Goal: Check status

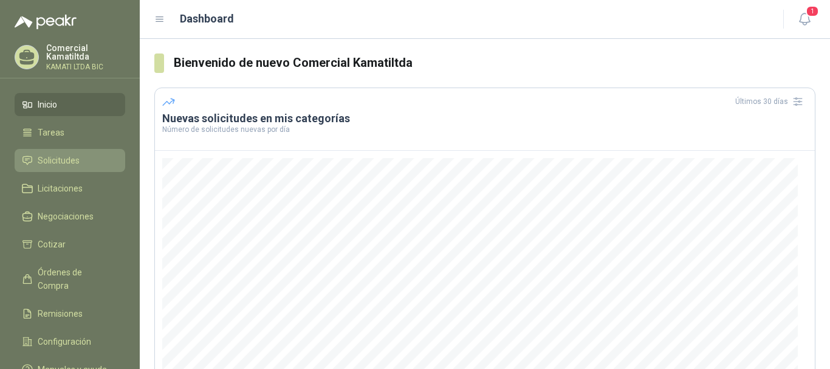
click at [74, 159] on span "Solicitudes" at bounding box center [59, 160] width 42 height 13
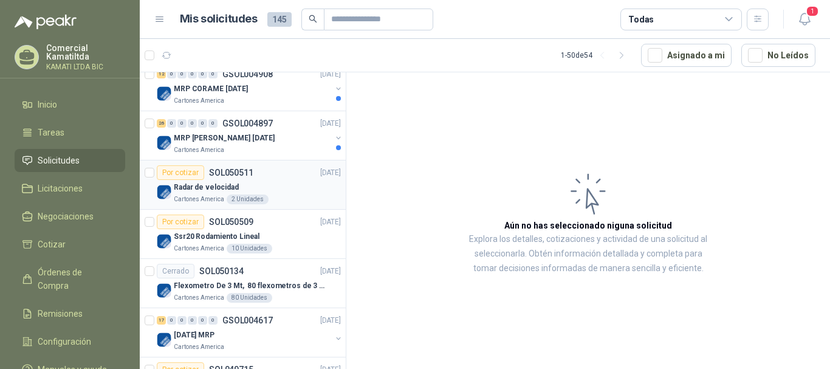
scroll to position [61, 0]
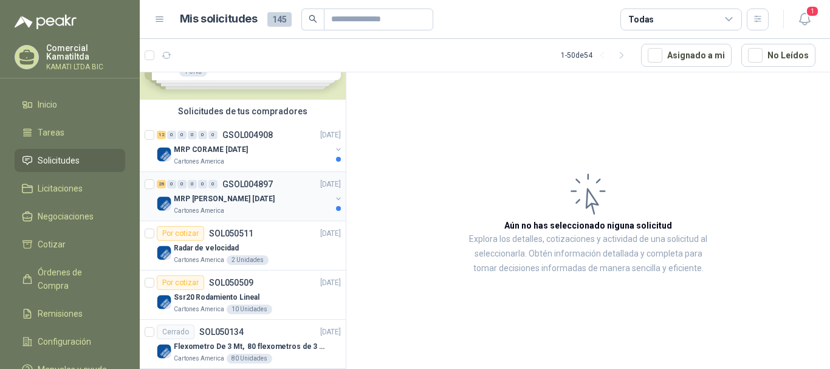
click at [295, 202] on div "MRP [PERSON_NAME] [DATE]" at bounding box center [252, 198] width 157 height 15
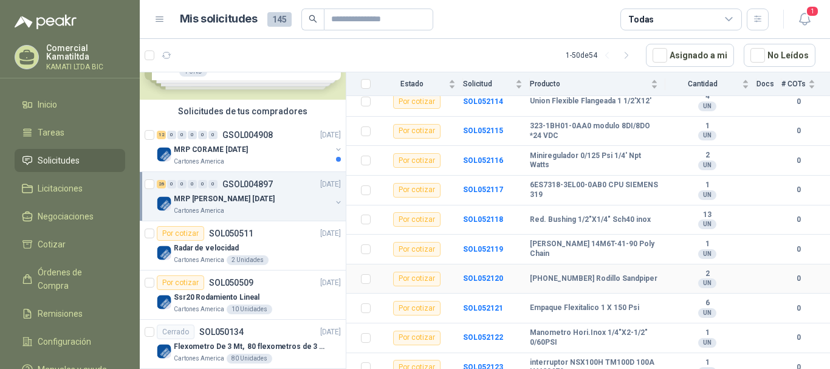
scroll to position [243, 0]
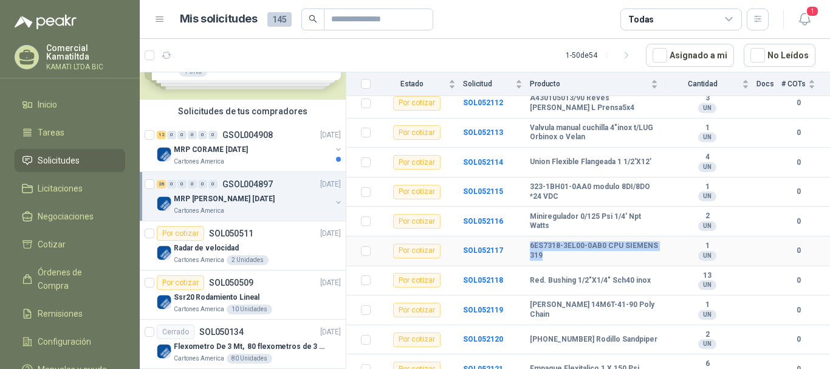
drag, startPoint x: 595, startPoint y: 249, endPoint x: 524, endPoint y: 237, distance: 72.7
click at [524, 237] on tr "Por cotizar SOL052117 6ES7318-3EL00-0AB0 CPU SIEMENS 319 1 UN 0" at bounding box center [587, 251] width 483 height 30
click at [275, 152] on div "MRP CORAME [DATE]" at bounding box center [252, 149] width 157 height 15
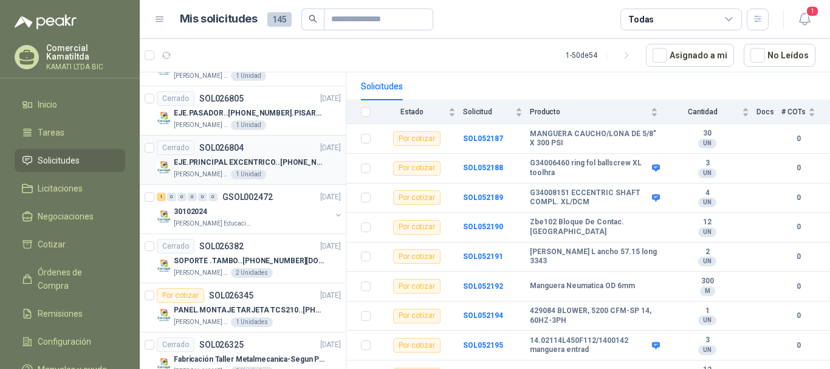
scroll to position [2287, 0]
